Goal: Navigation & Orientation: Find specific page/section

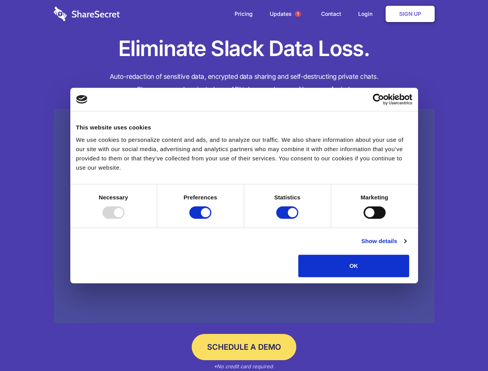
click at [124, 219] on div at bounding box center [113, 212] width 22 height 12
click at [211, 219] on input "Preferences" at bounding box center [200, 212] width 22 height 12
checkbox input "false"
click at [288, 219] on input "Statistics" at bounding box center [287, 212] width 22 height 12
checkbox input "false"
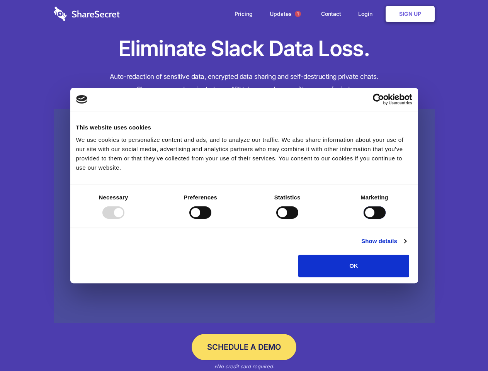
click at [364, 219] on input "Marketing" at bounding box center [375, 212] width 22 height 12
checkbox input "true"
click at [406, 246] on link "Show details" at bounding box center [383, 241] width 45 height 9
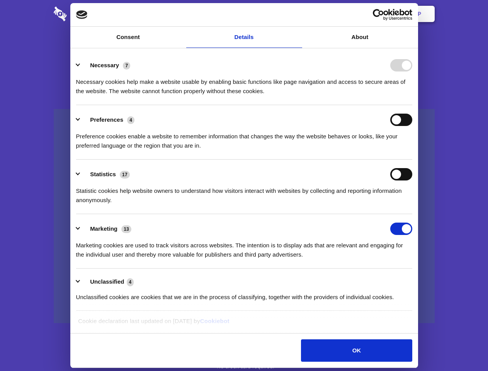
click at [412, 150] on div "Preference cookies enable a website to remember information that changes the wa…" at bounding box center [244, 138] width 336 height 24
click at [298, 14] on span "1" at bounding box center [298, 14] width 6 height 6
